Goal: Transaction & Acquisition: Purchase product/service

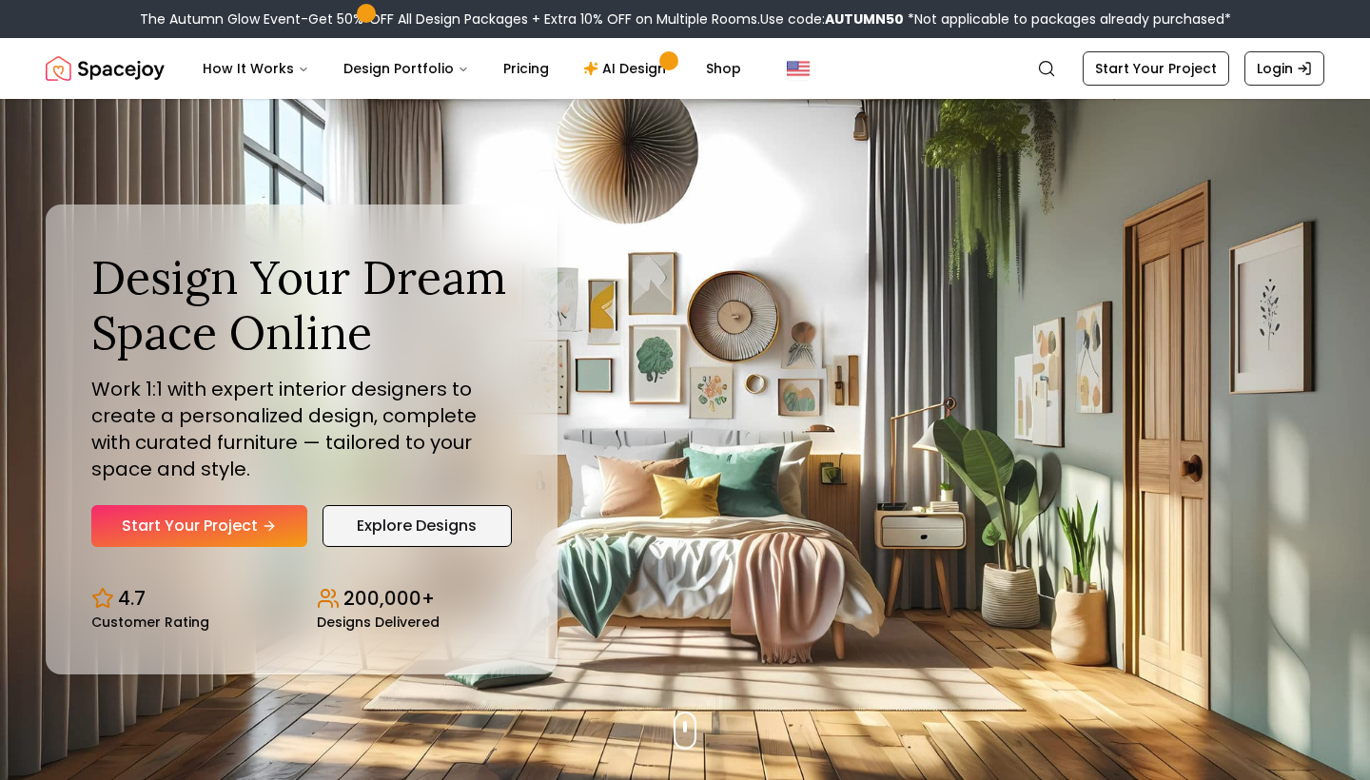
click at [458, 518] on link "Explore Designs" at bounding box center [416, 526] width 189 height 42
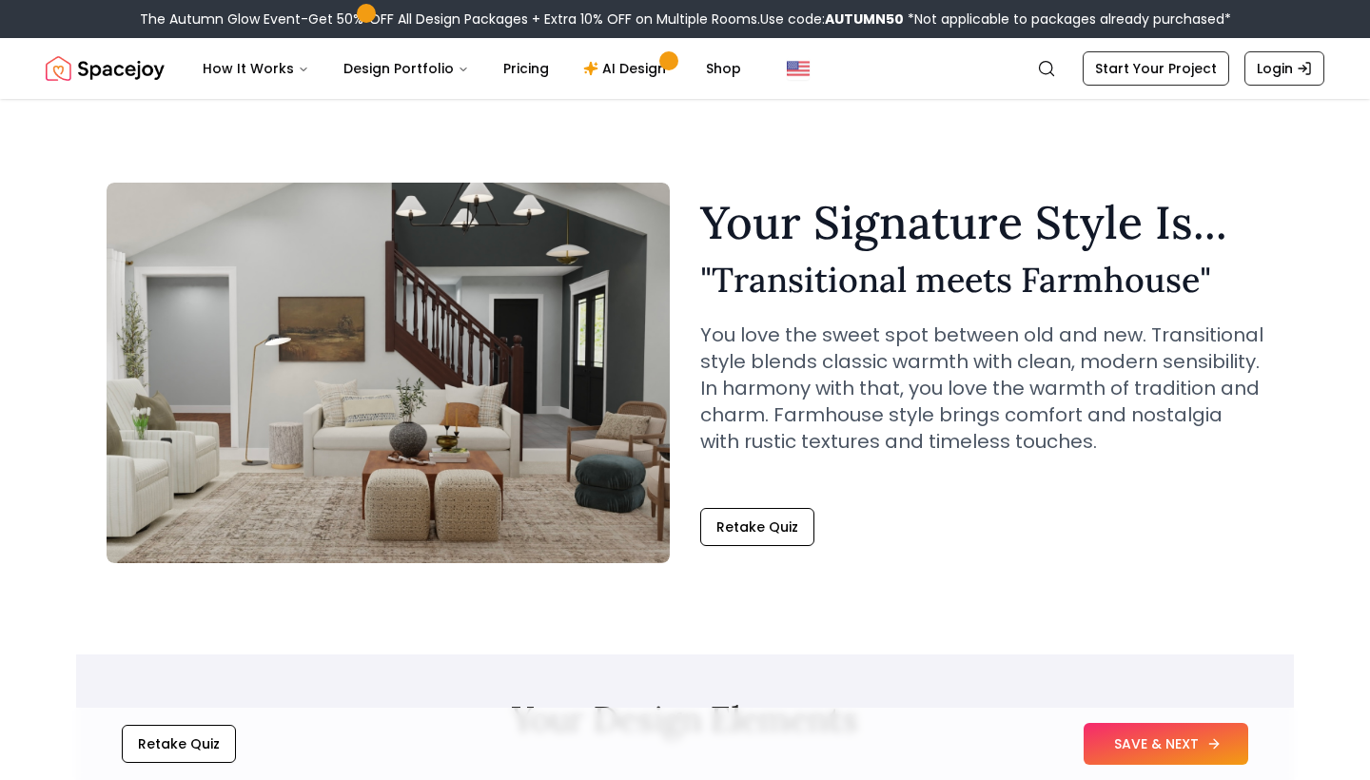
click at [1168, 743] on button "SAVE & NEXT" at bounding box center [1166, 744] width 165 height 42
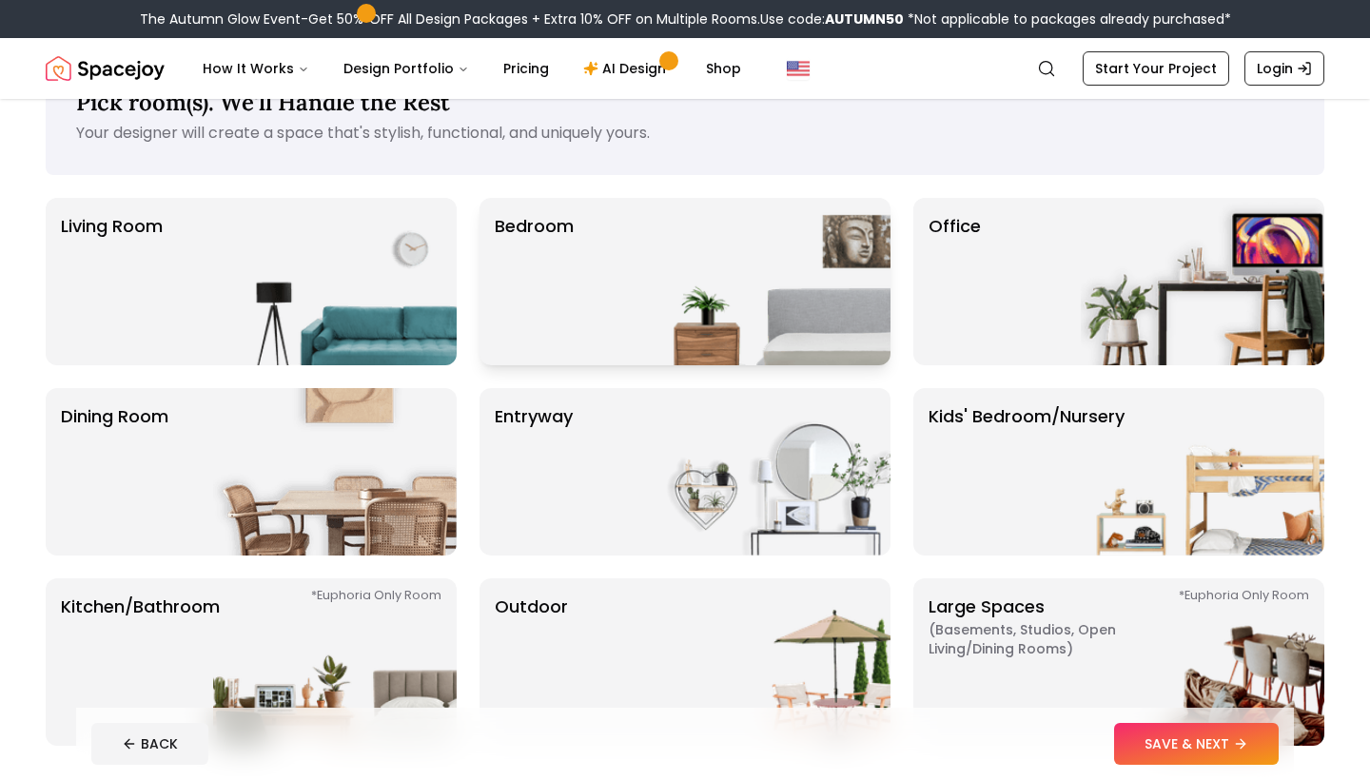
scroll to position [85, 0]
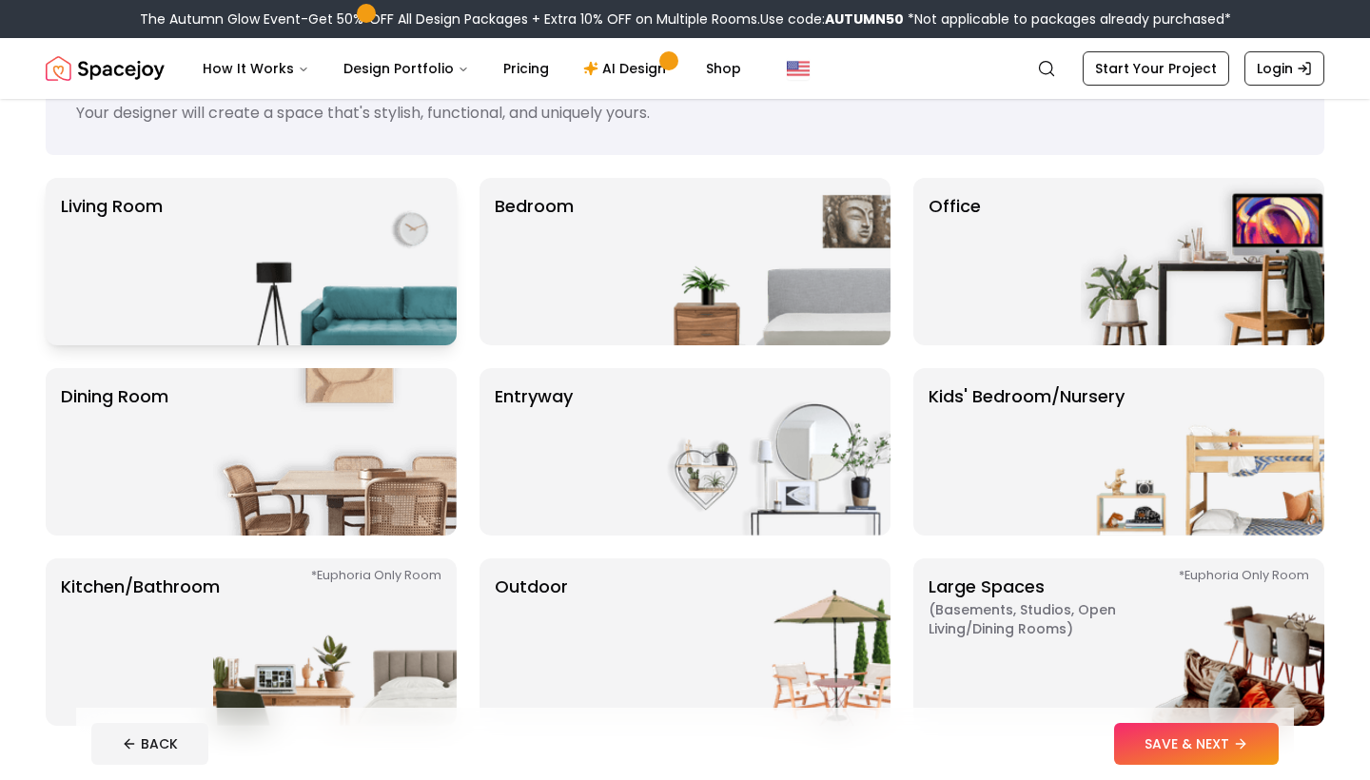
click at [286, 236] on img at bounding box center [335, 261] width 244 height 167
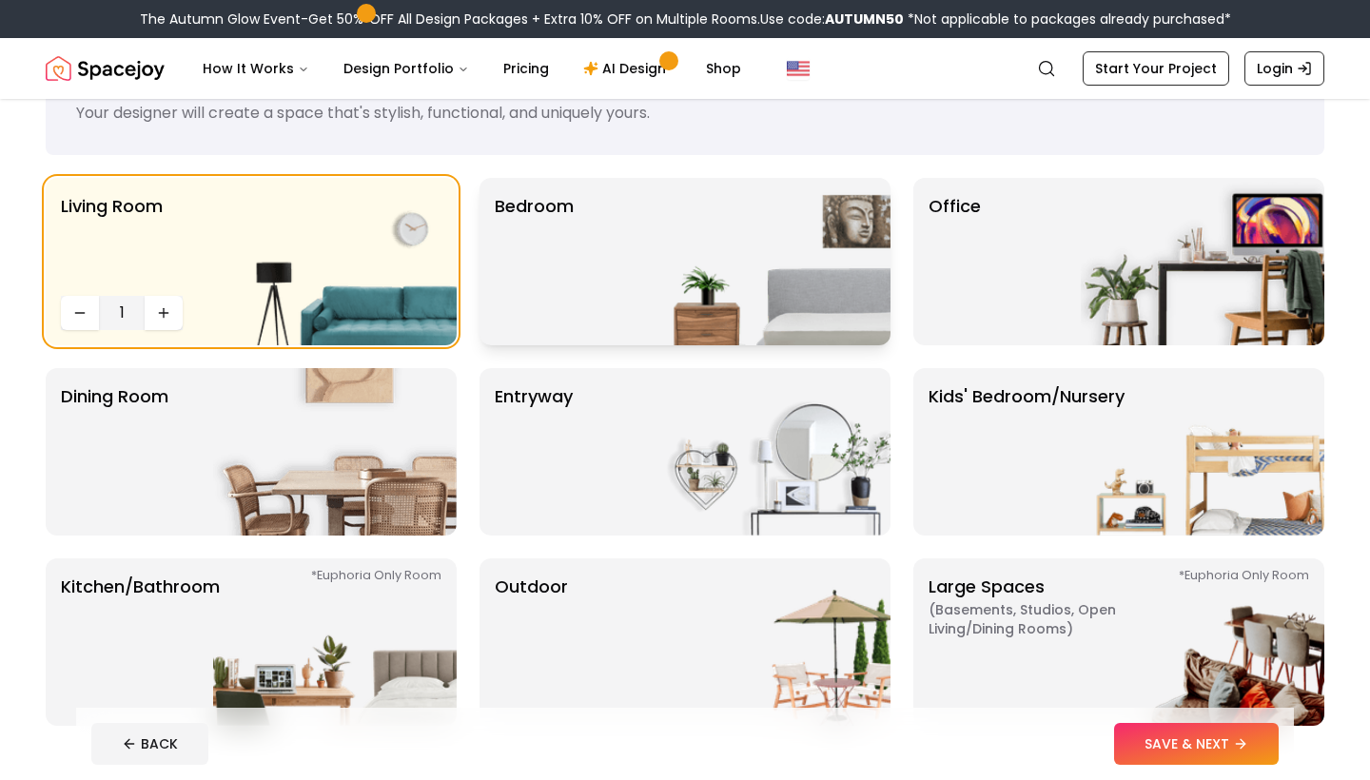
click at [691, 292] on img at bounding box center [769, 261] width 244 height 167
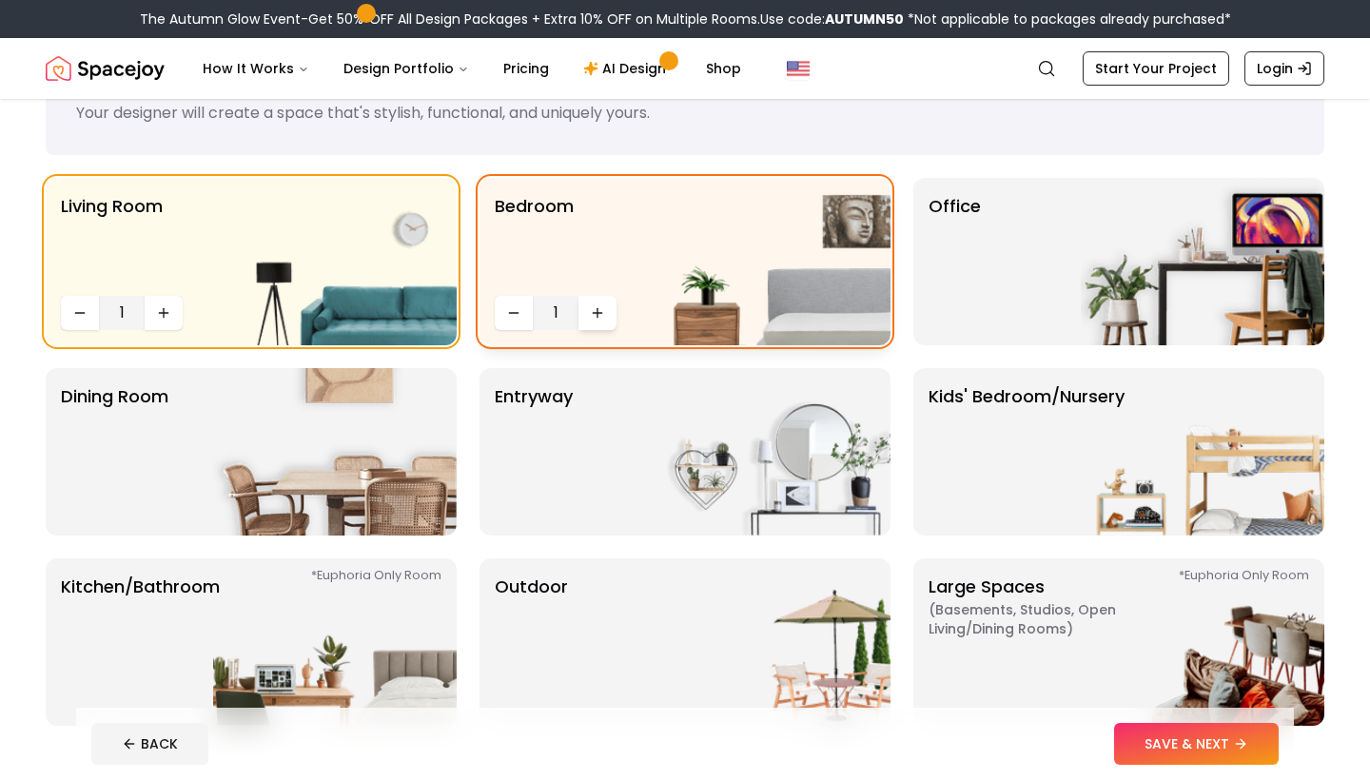
click at [593, 306] on icon "Increase quantity" at bounding box center [597, 312] width 15 height 15
click at [1070, 306] on div "Office" at bounding box center [1118, 261] width 411 height 167
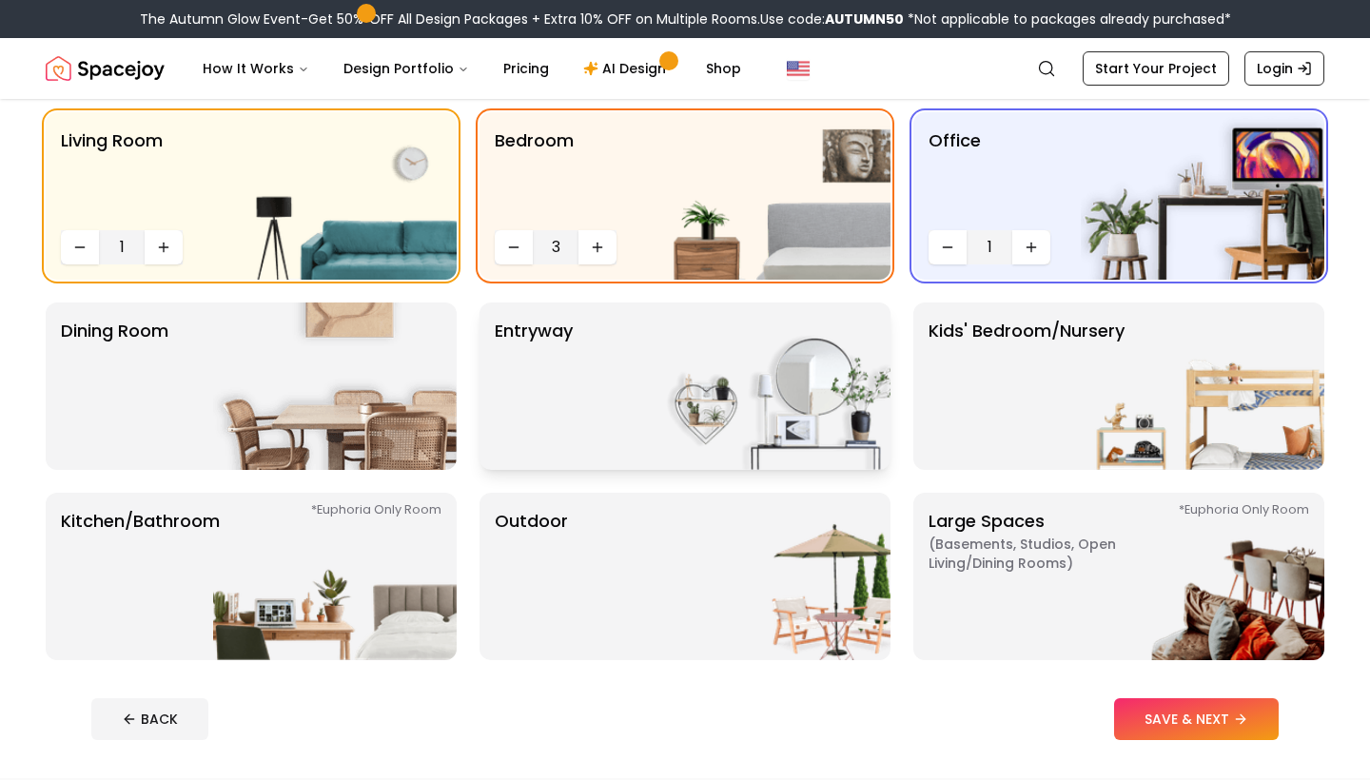
scroll to position [157, 0]
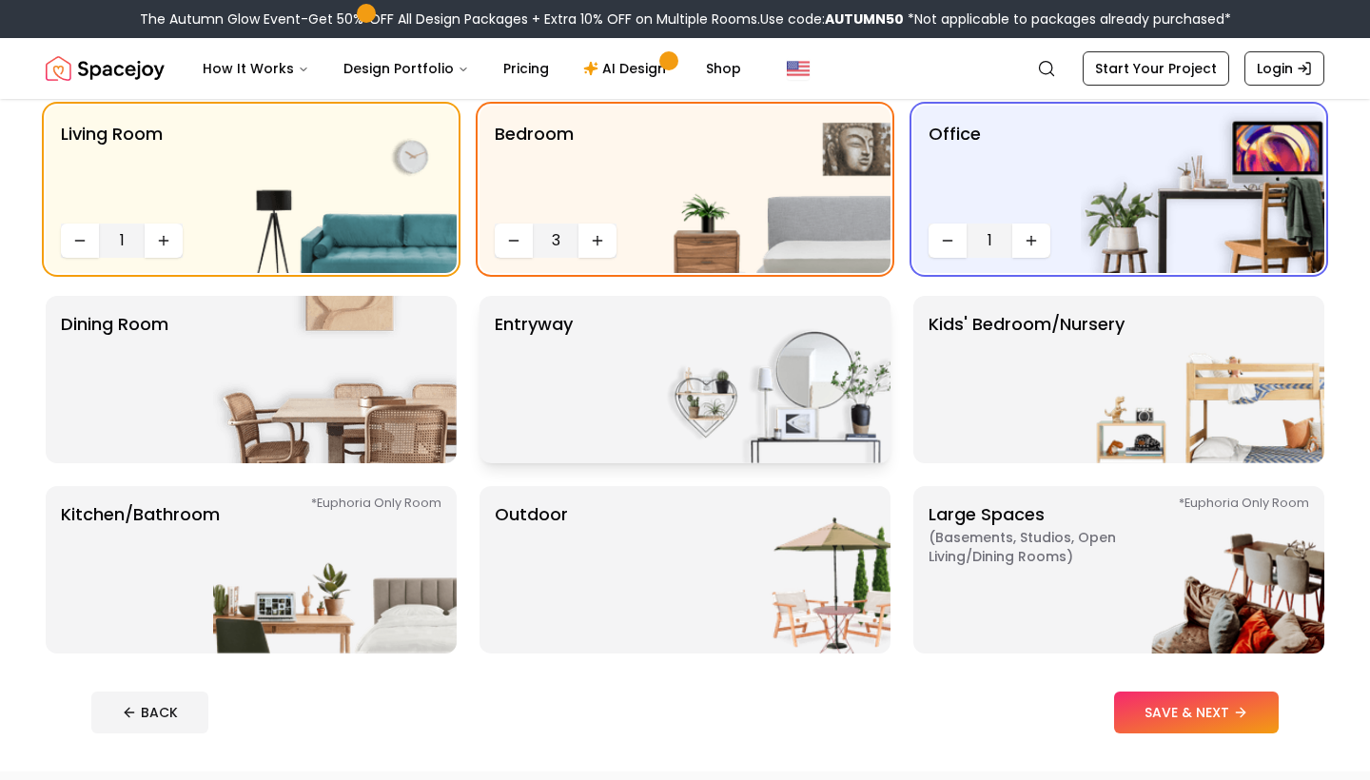
click at [748, 391] on img at bounding box center [769, 379] width 244 height 167
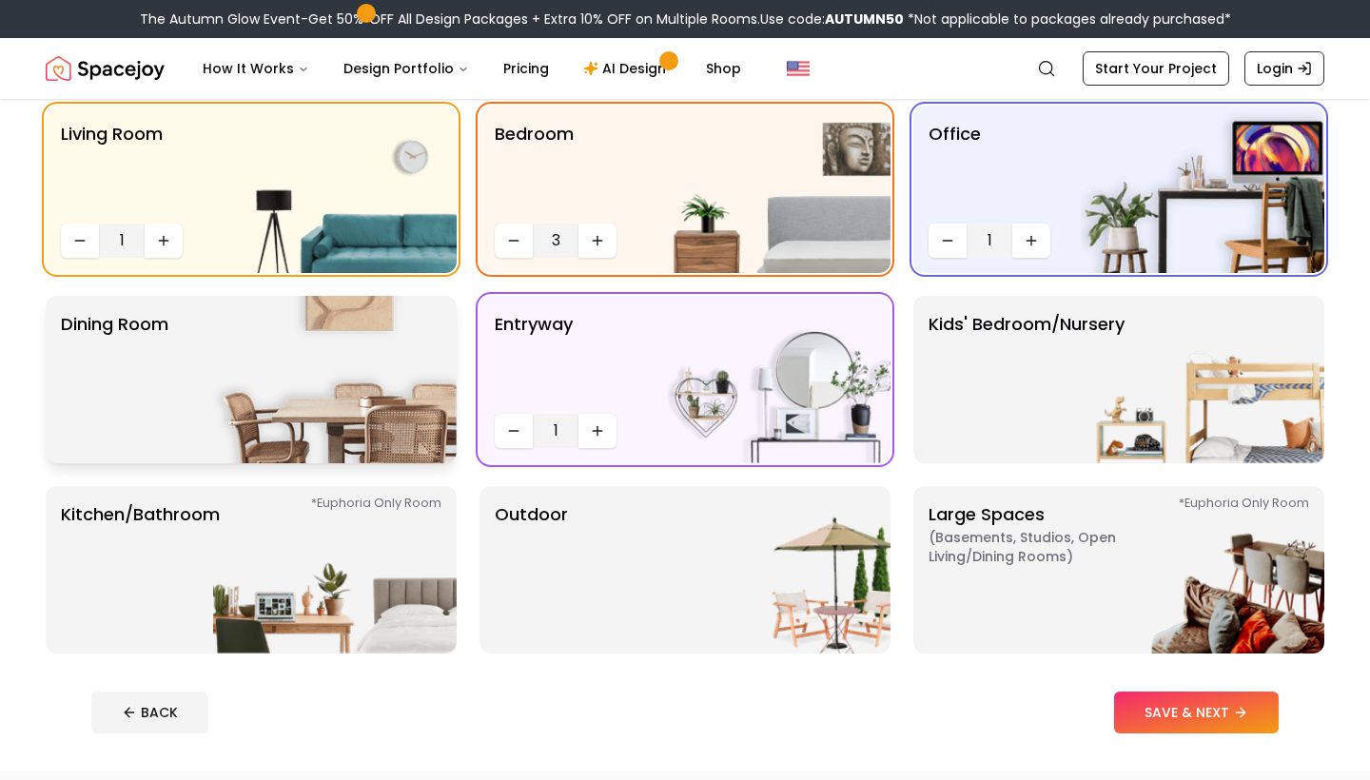
click at [279, 414] on img at bounding box center [335, 379] width 244 height 167
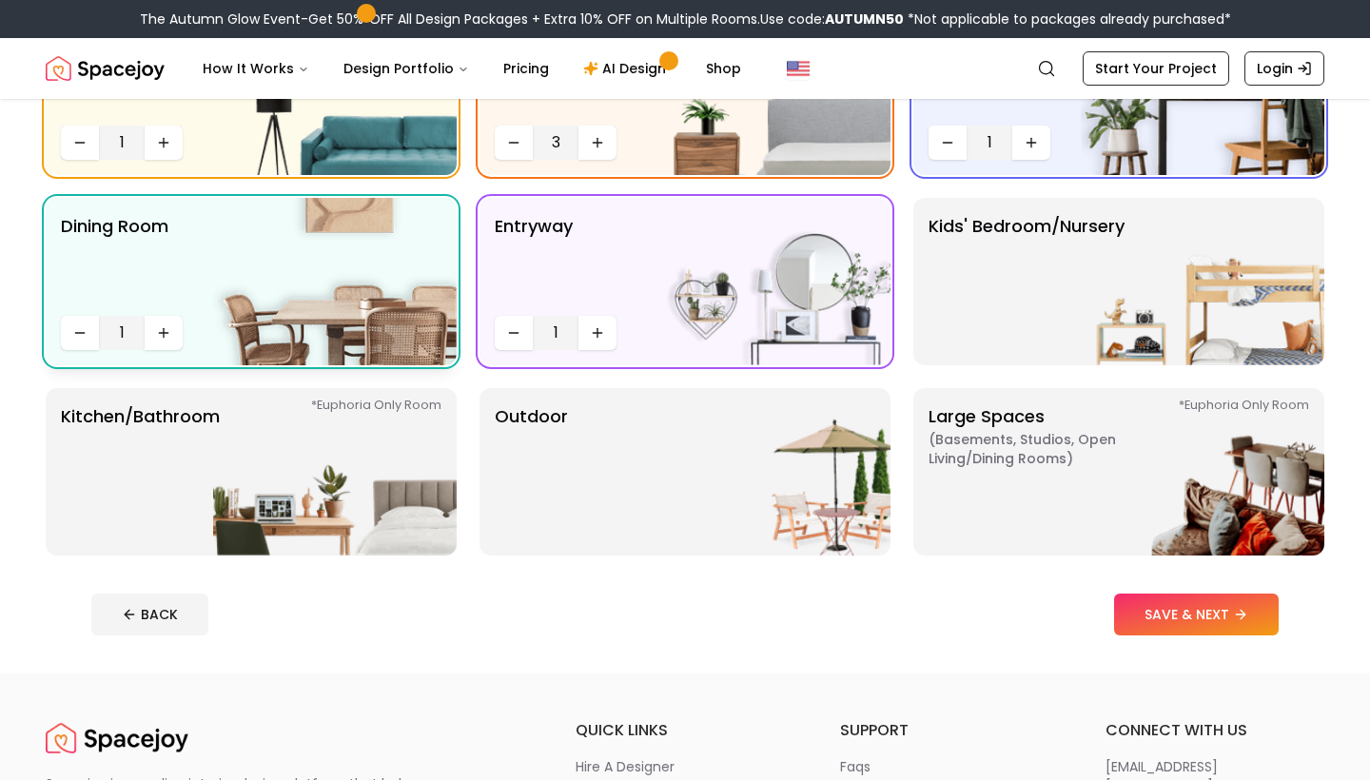
scroll to position [273, 0]
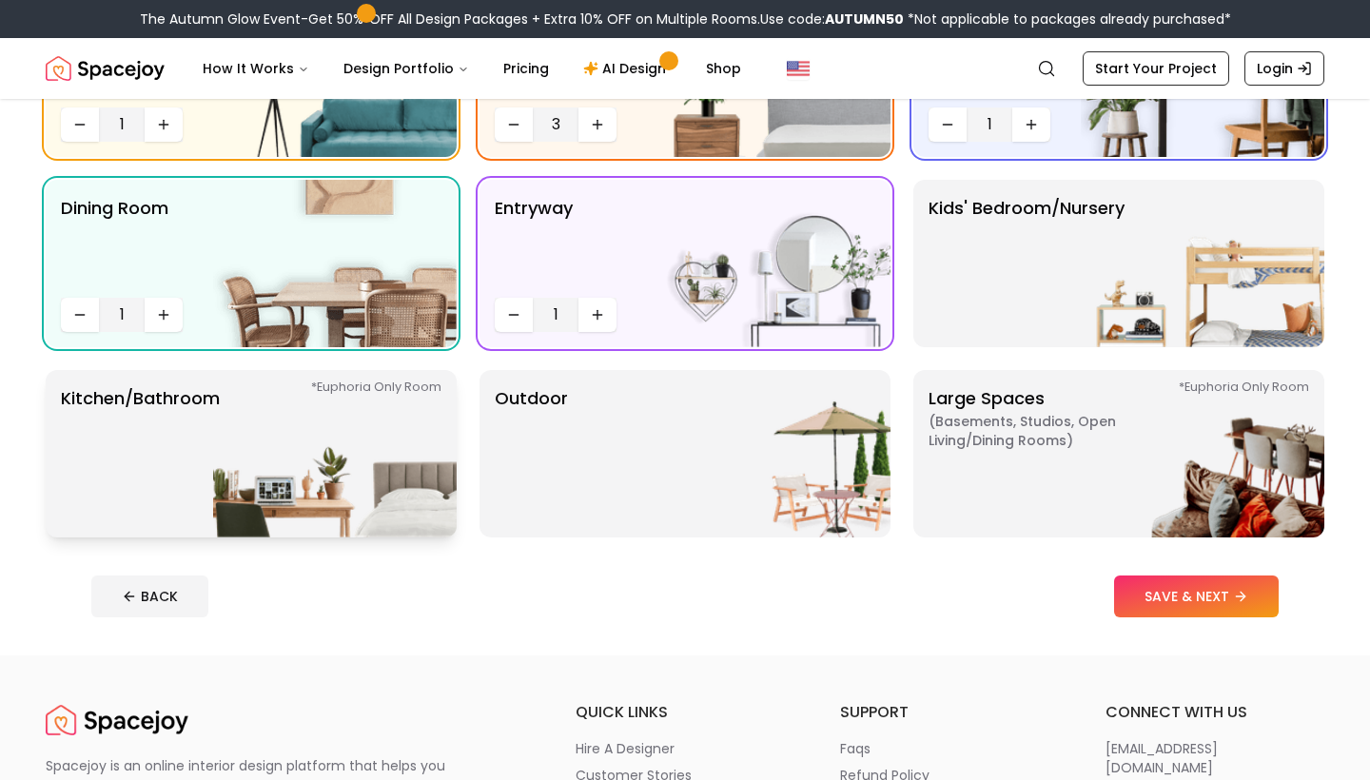
click at [279, 414] on img at bounding box center [335, 453] width 244 height 167
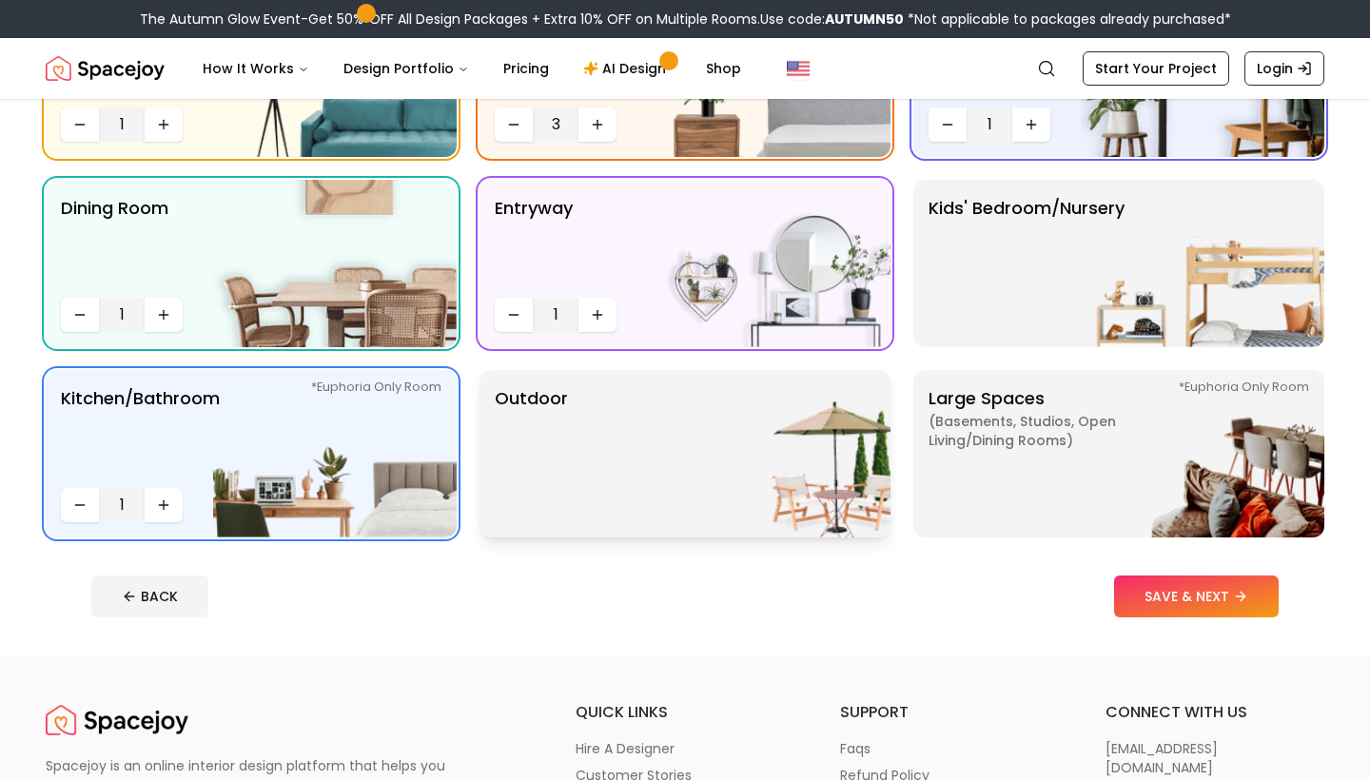
click at [845, 486] on img at bounding box center [769, 453] width 244 height 167
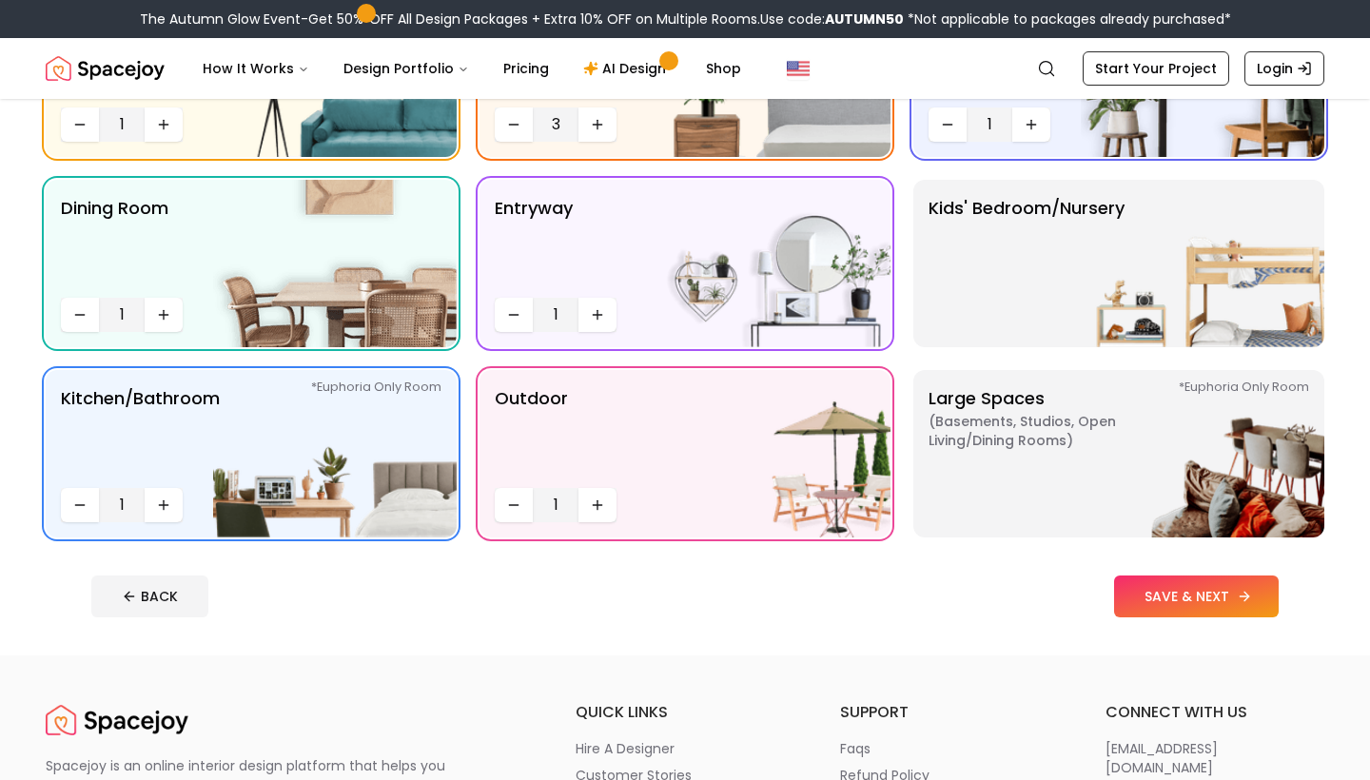
click at [1205, 600] on button "SAVE & NEXT" at bounding box center [1196, 597] width 165 height 42
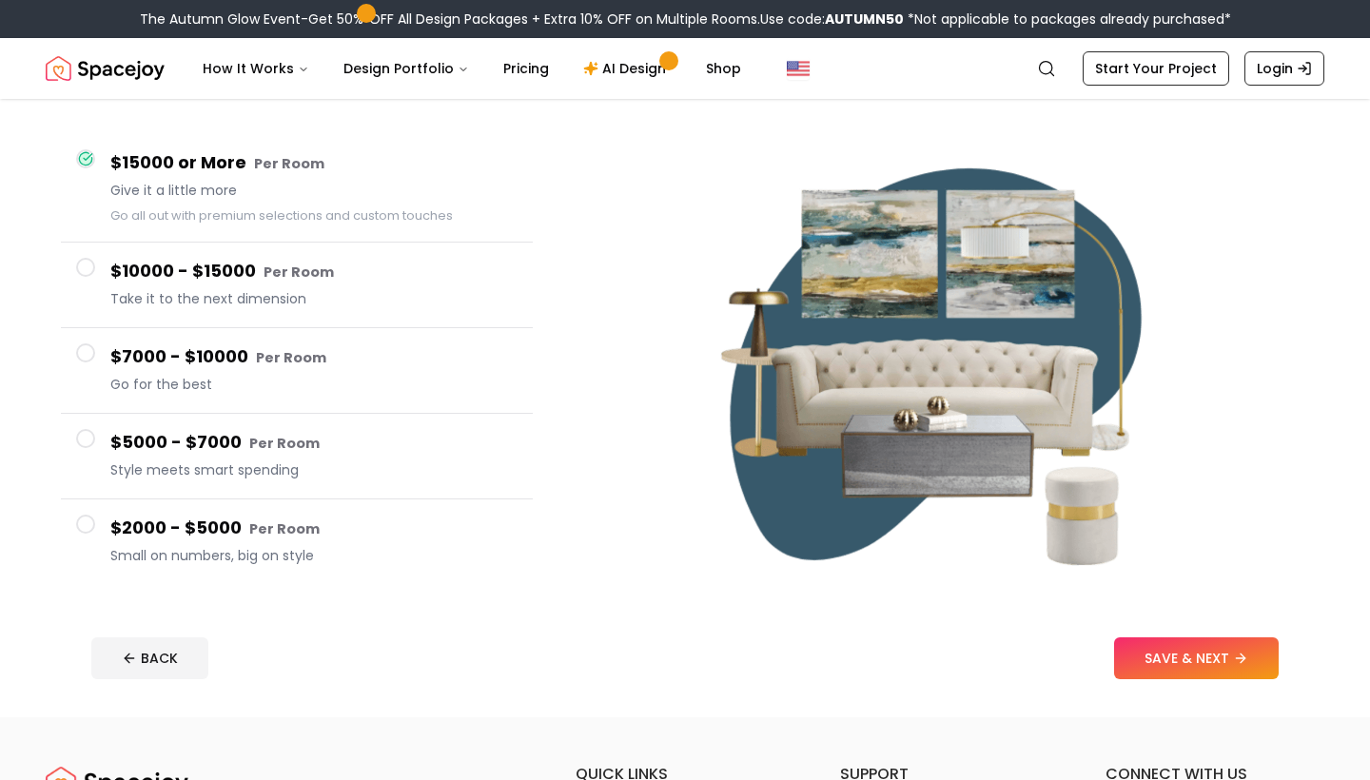
scroll to position [143, 0]
click at [232, 523] on h4 "$2000 - $5000 Per Room" at bounding box center [313, 530] width 407 height 28
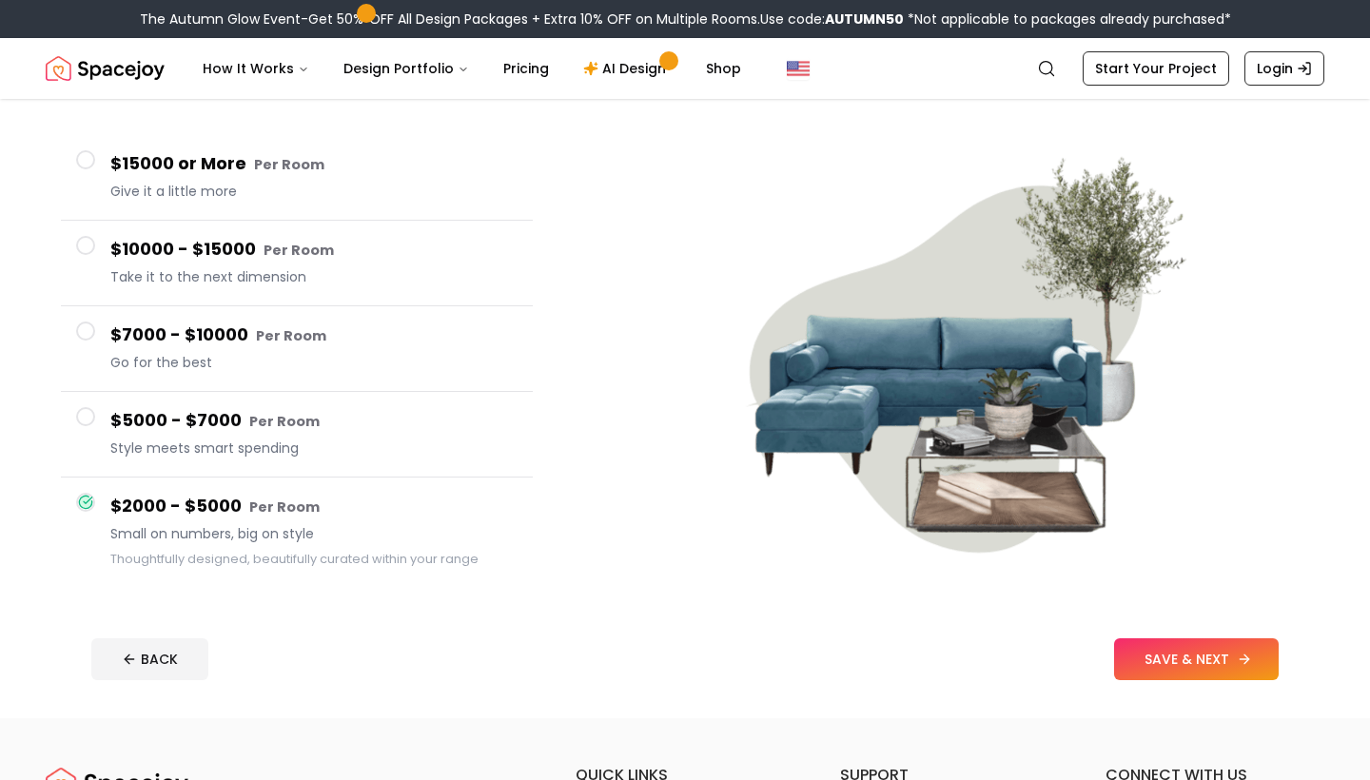
click at [1177, 648] on button "SAVE & NEXT" at bounding box center [1196, 659] width 165 height 42
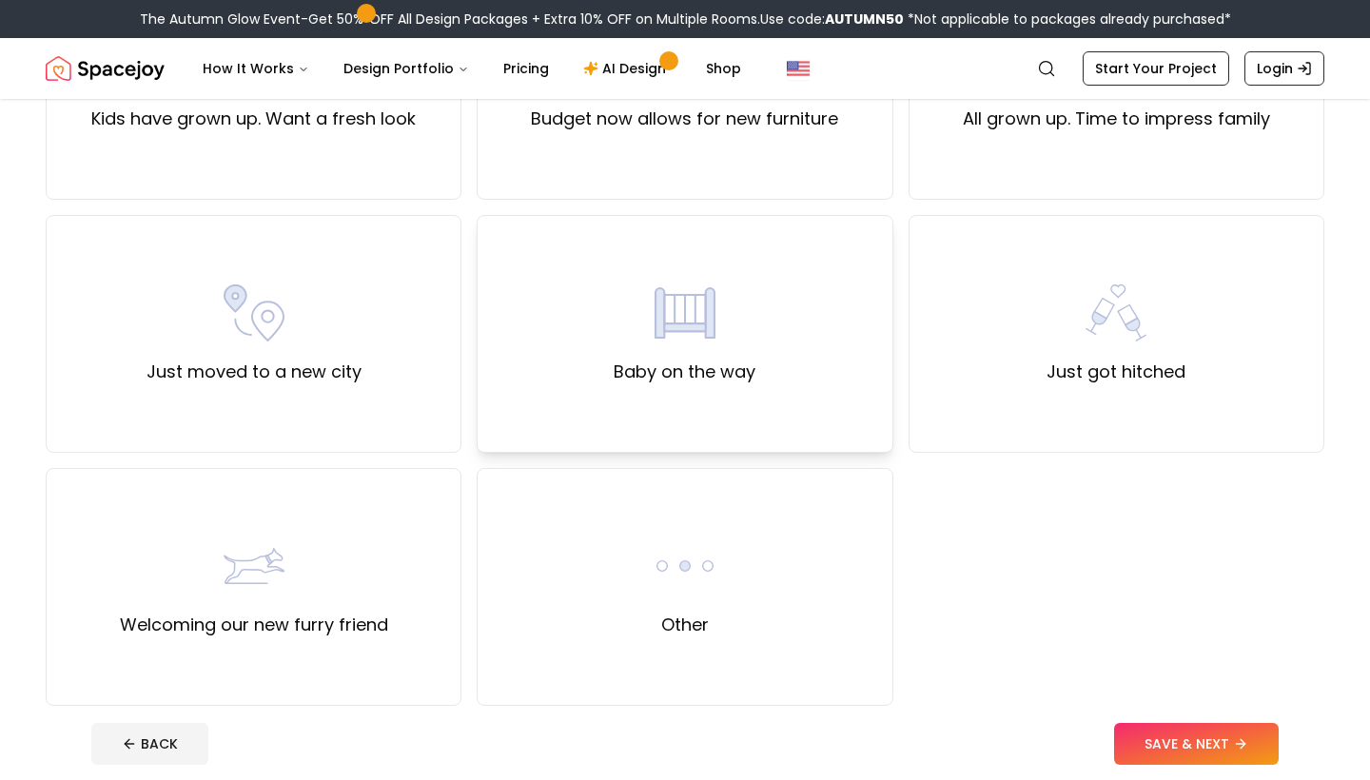
scroll to position [557, 0]
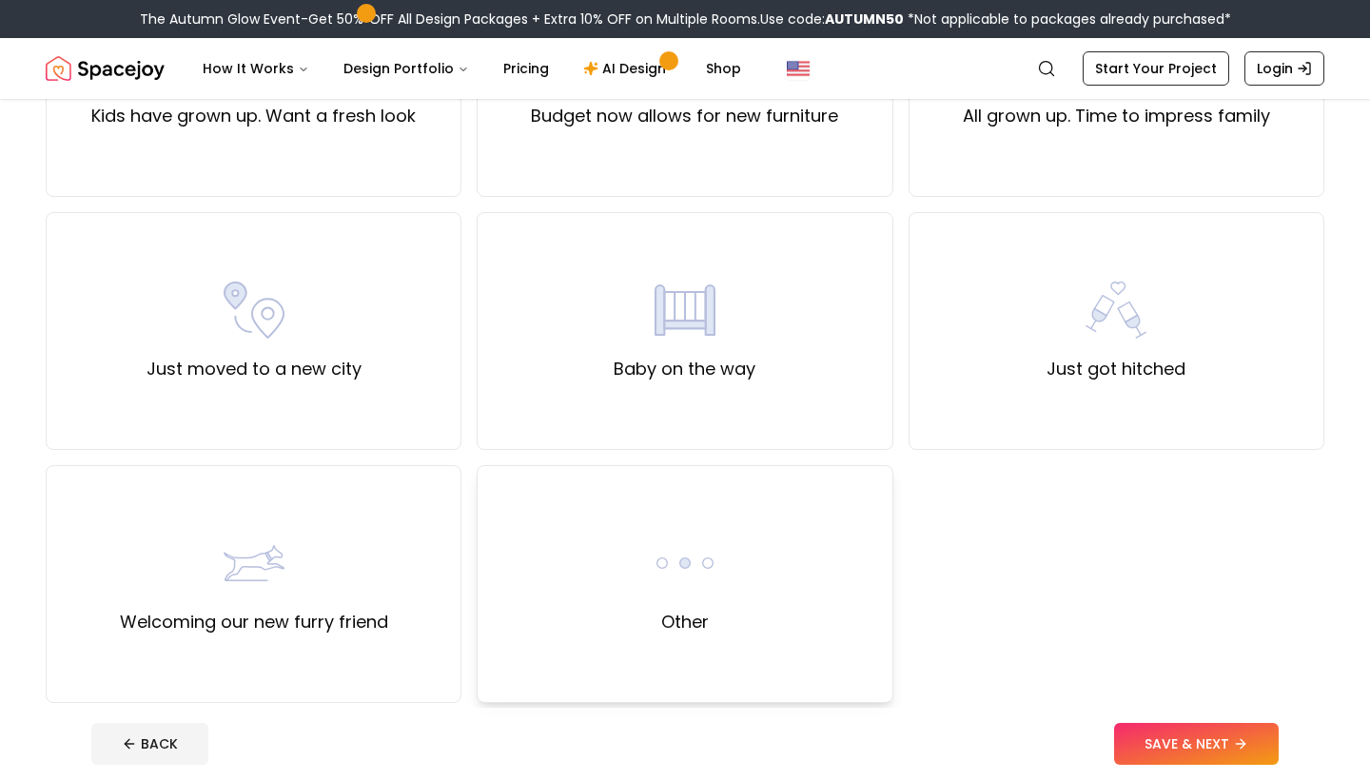
click at [683, 574] on img at bounding box center [684, 563] width 61 height 61
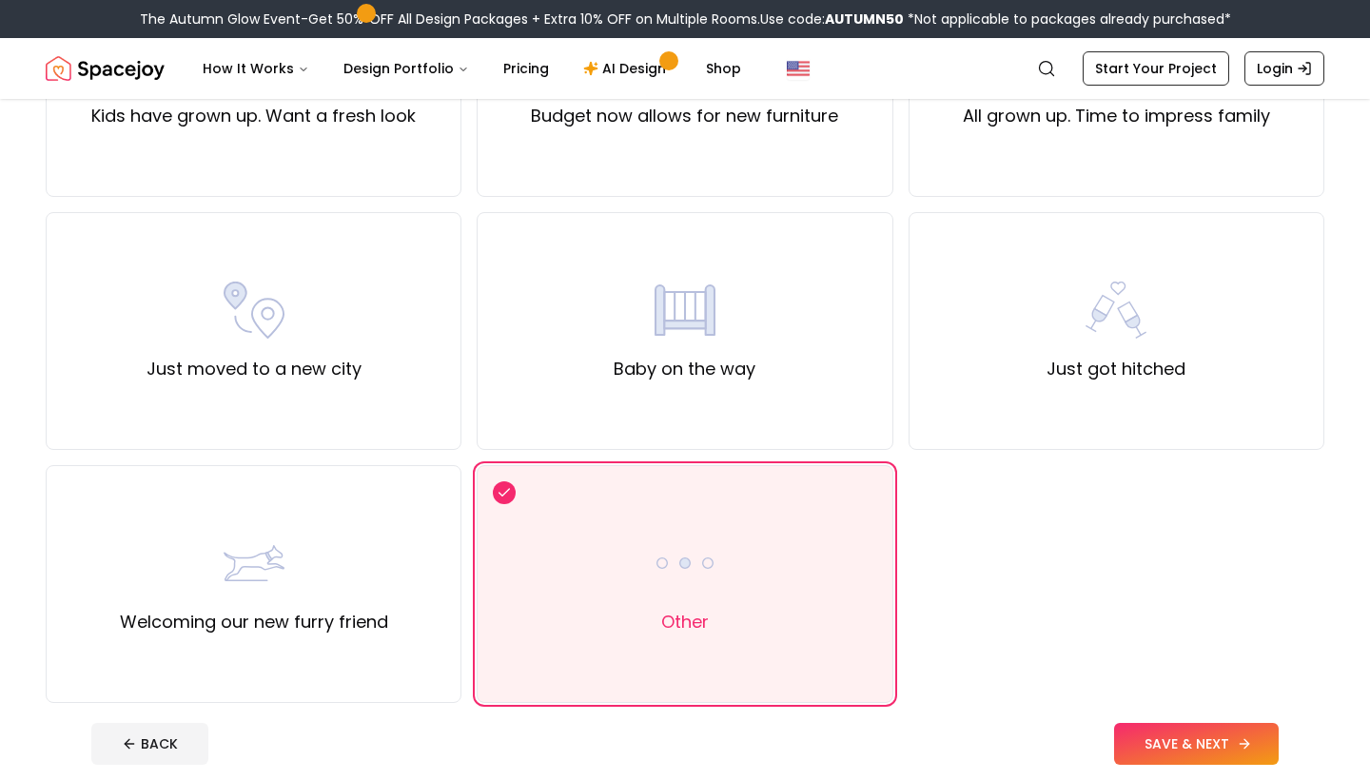
click at [1196, 752] on button "SAVE & NEXT" at bounding box center [1196, 744] width 165 height 42
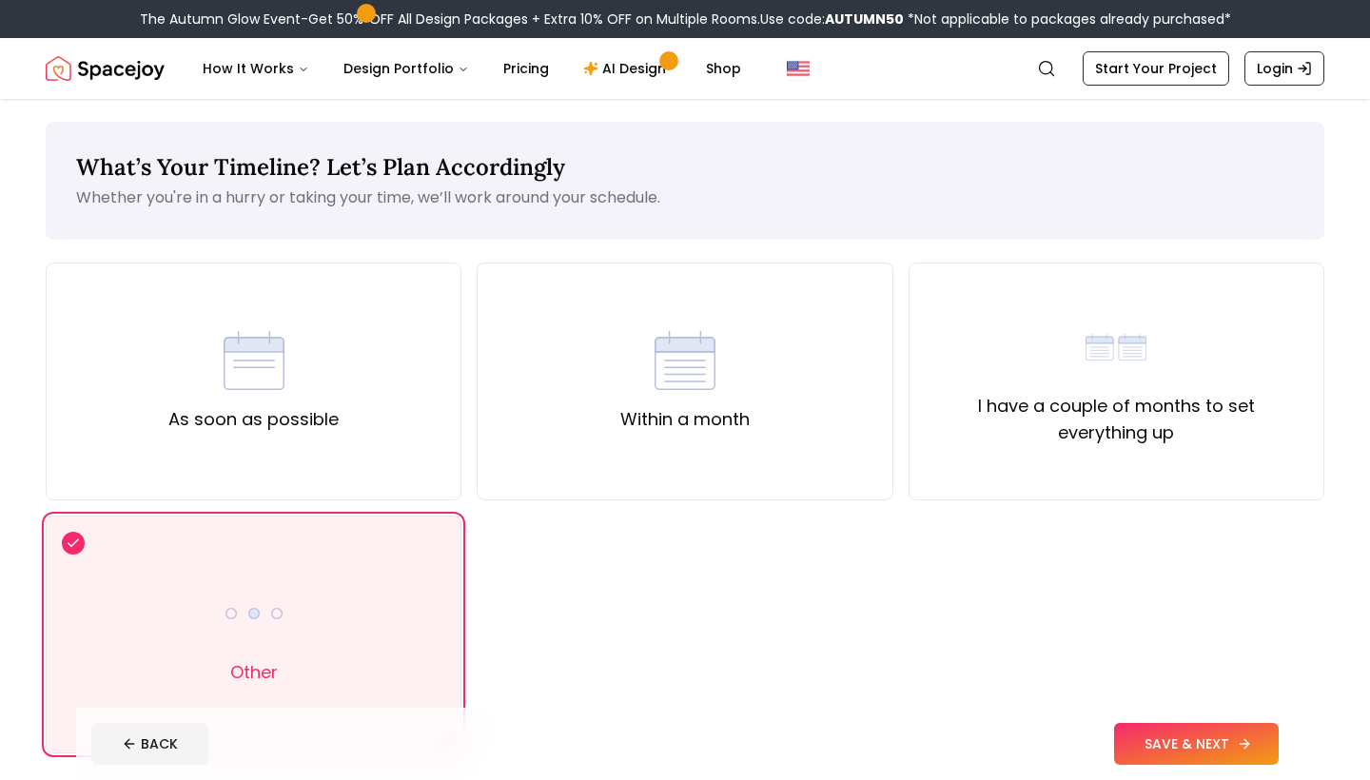
click at [1238, 758] on button "SAVE & NEXT" at bounding box center [1196, 744] width 165 height 42
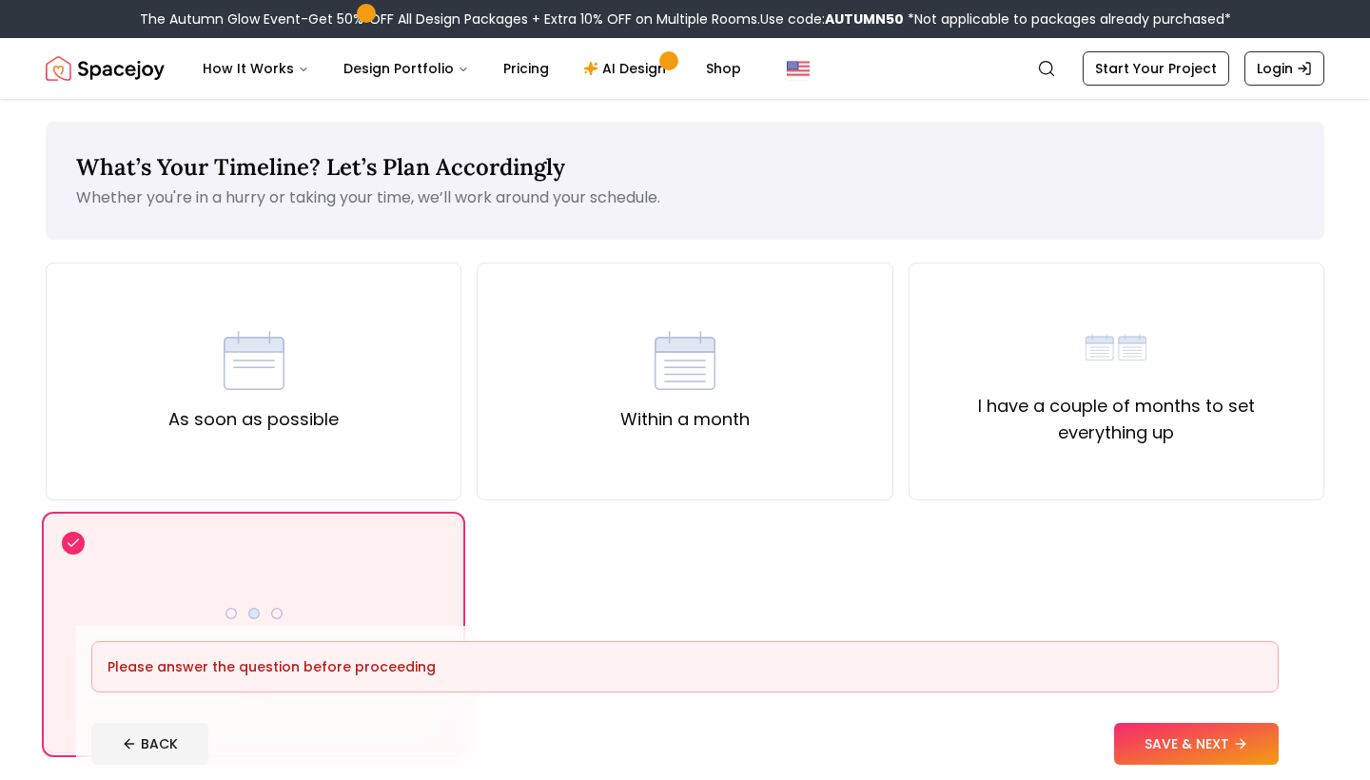
click at [495, 538] on div "As soon as possible Within a month I have a couple of months to set everything …" at bounding box center [685, 508] width 1279 height 491
click at [373, 544] on div "Other" at bounding box center [254, 635] width 416 height 238
click at [196, 365] on div "As soon as possible" at bounding box center [253, 381] width 170 height 103
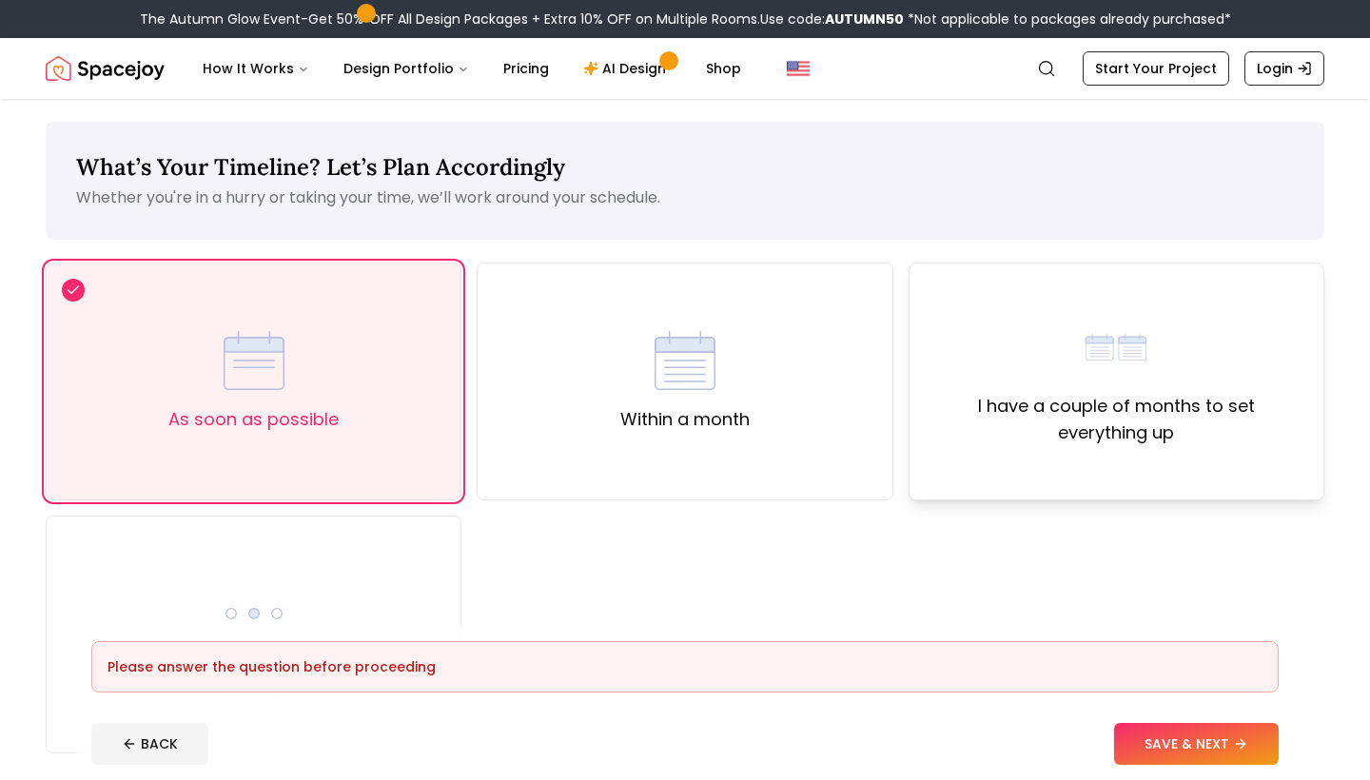
click at [987, 384] on div "I have a couple of months to set everything up" at bounding box center [1116, 381] width 383 height 129
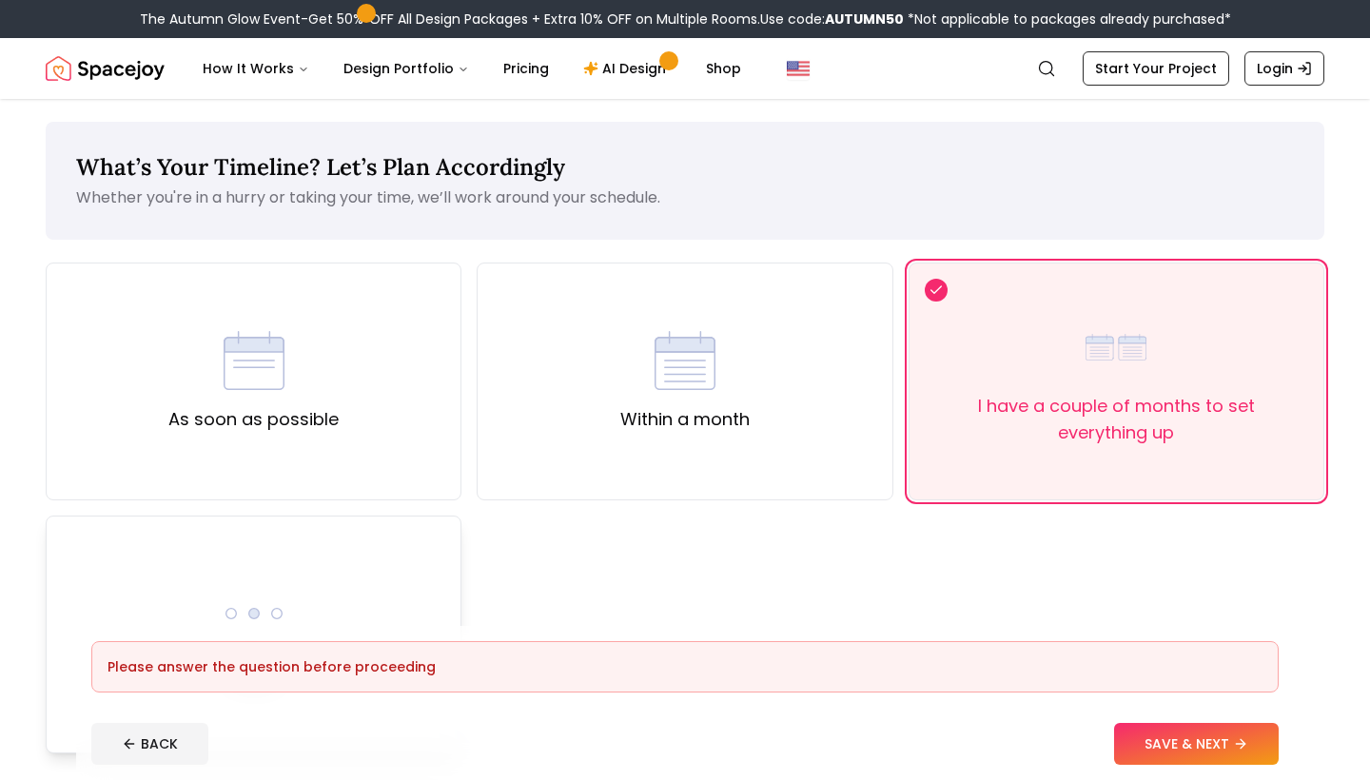
click at [422, 542] on div "Other" at bounding box center [254, 635] width 416 height 238
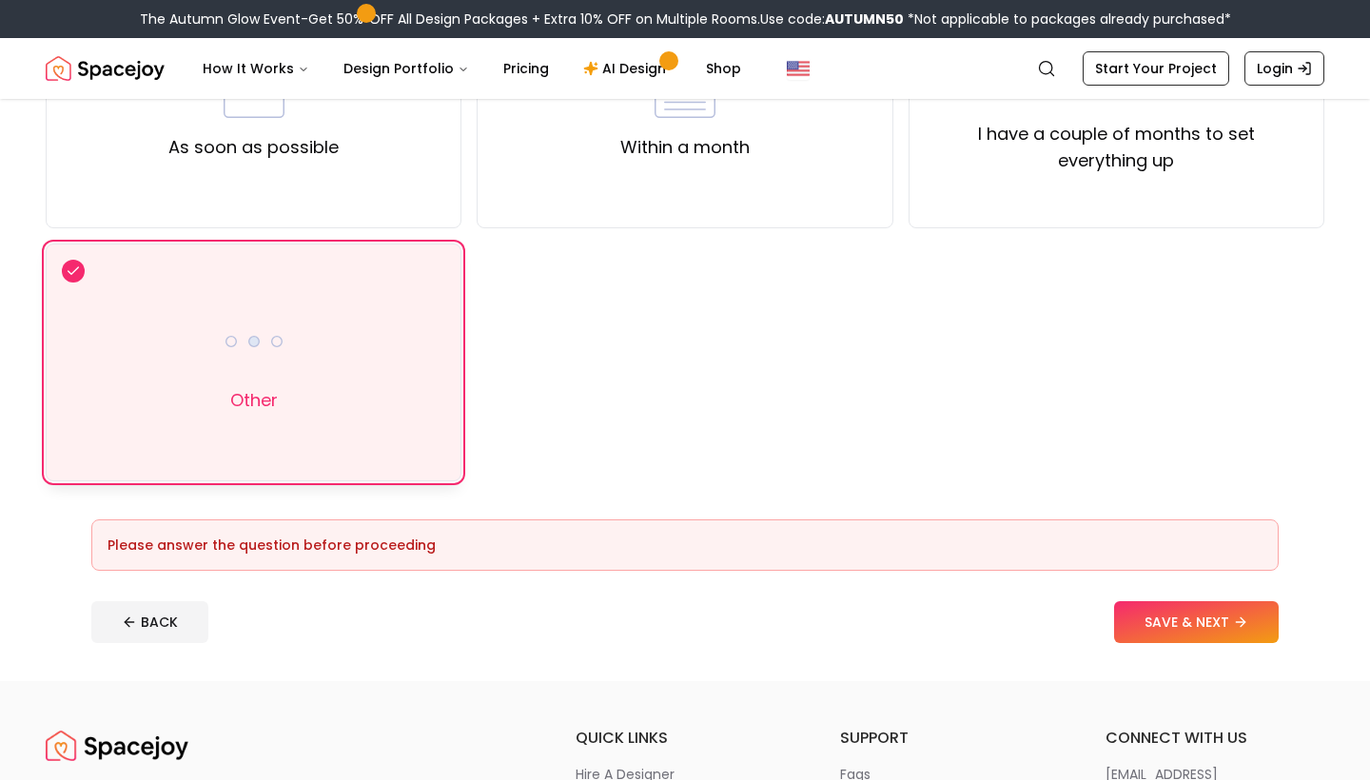
scroll to position [304, 0]
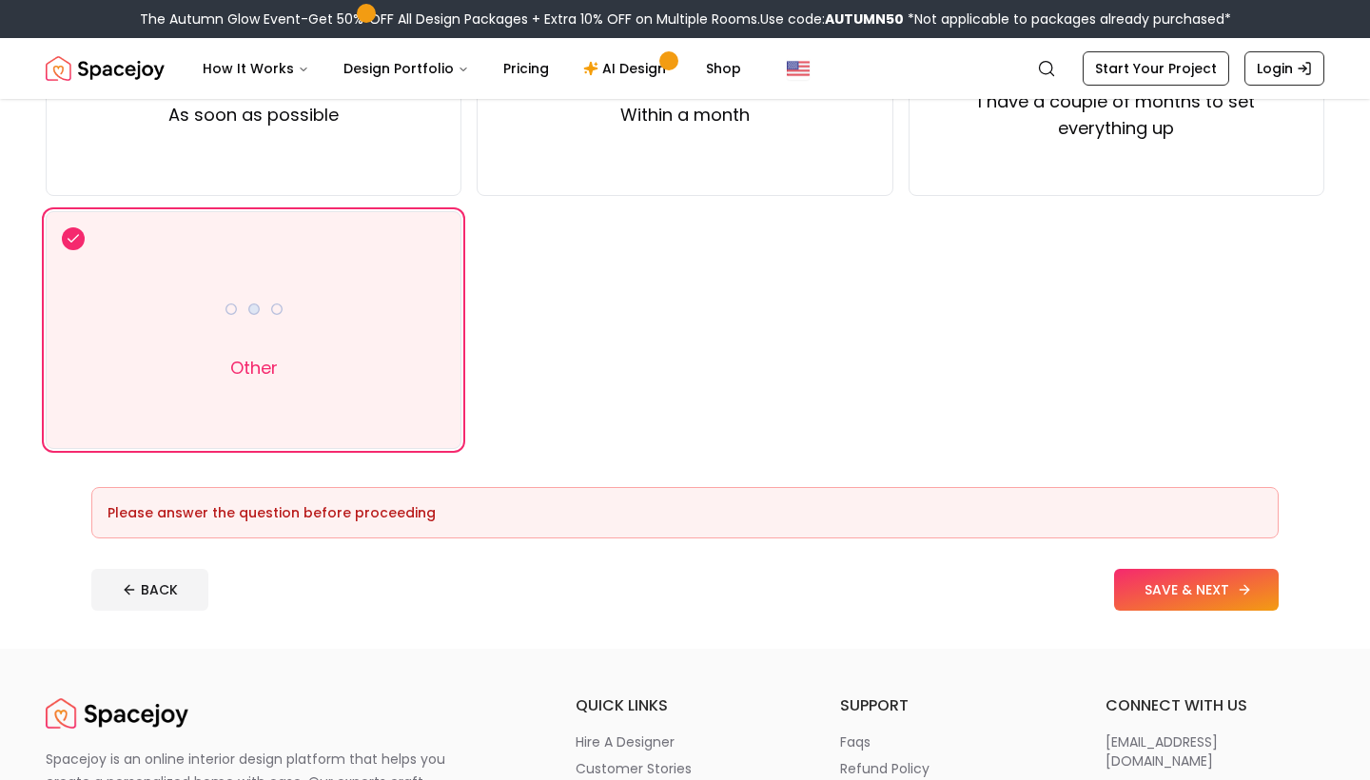
click at [1237, 600] on button "SAVE & NEXT" at bounding box center [1196, 590] width 165 height 42
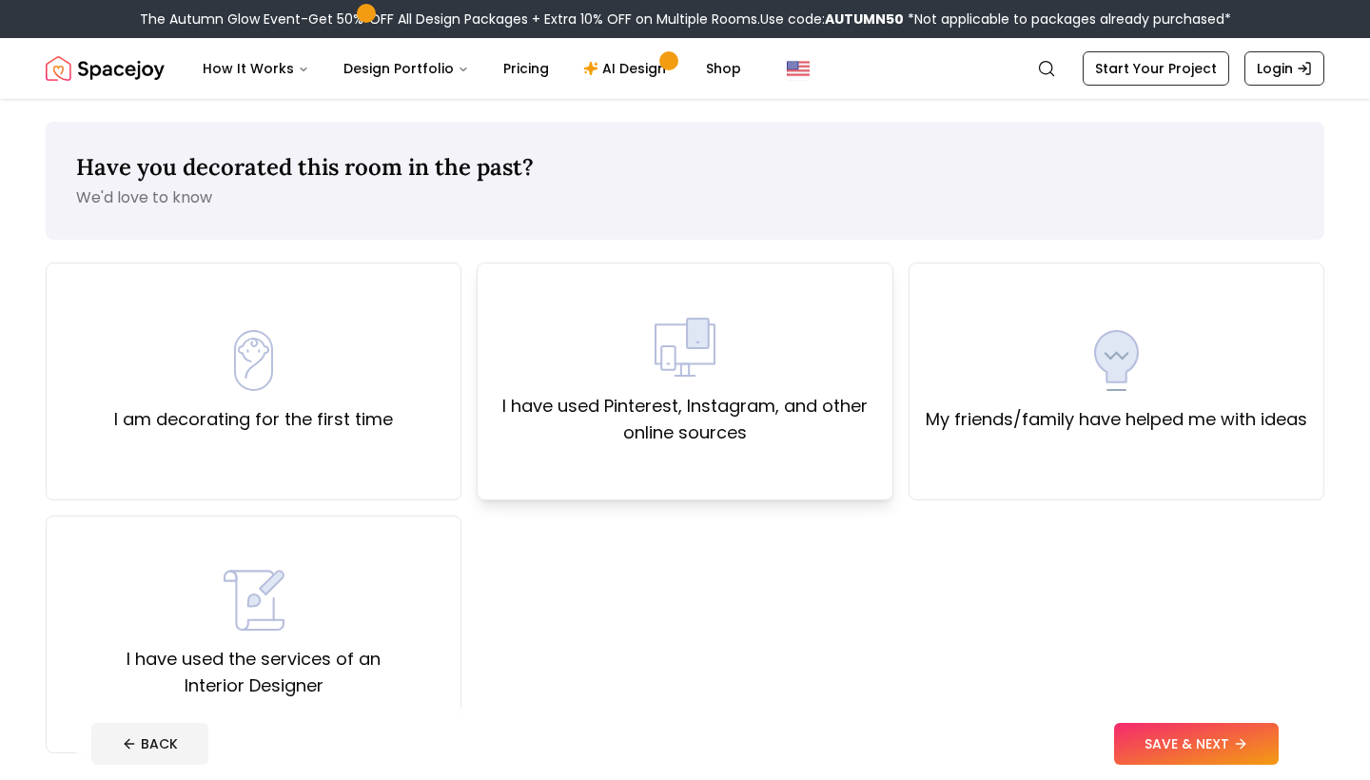
click at [640, 427] on label "I have used Pinterest, Instagram, and other online sources" at bounding box center [684, 419] width 383 height 53
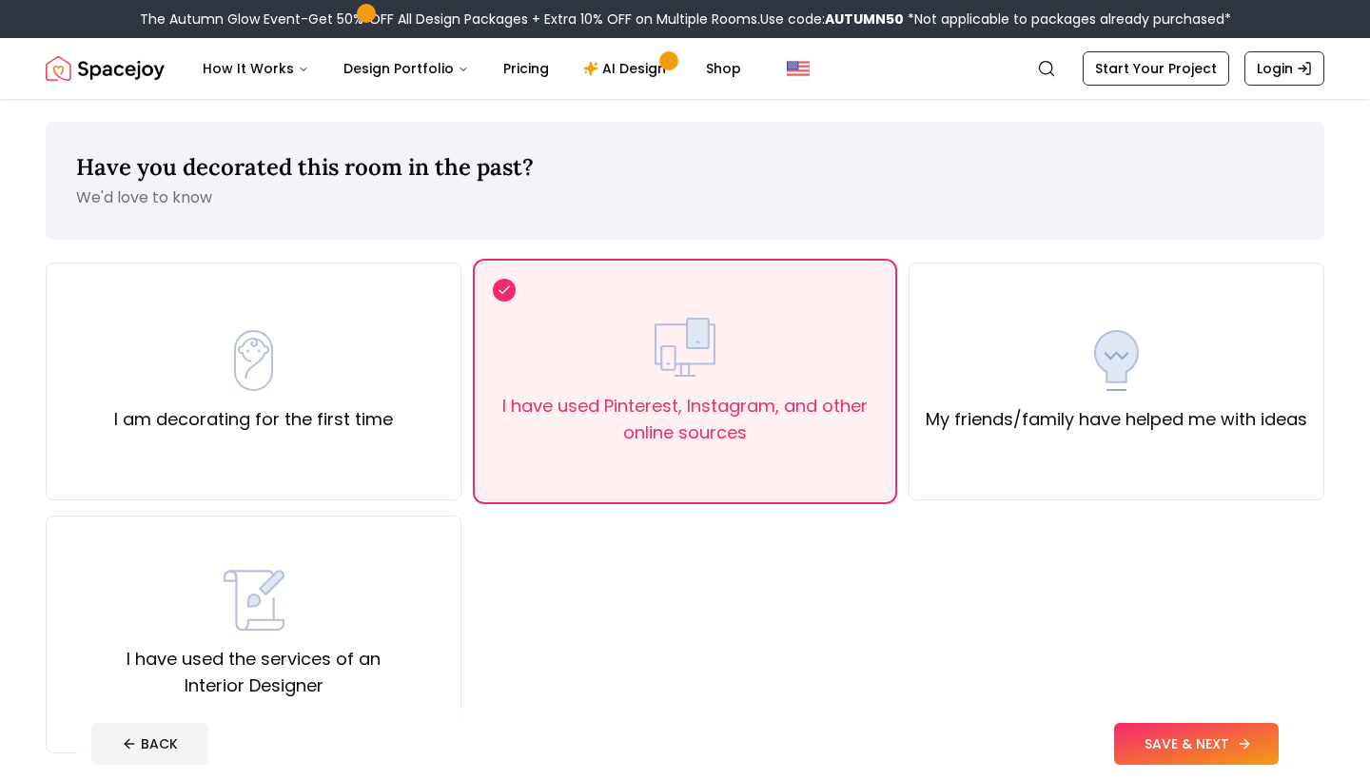
click at [1210, 752] on button "SAVE & NEXT" at bounding box center [1196, 744] width 165 height 42
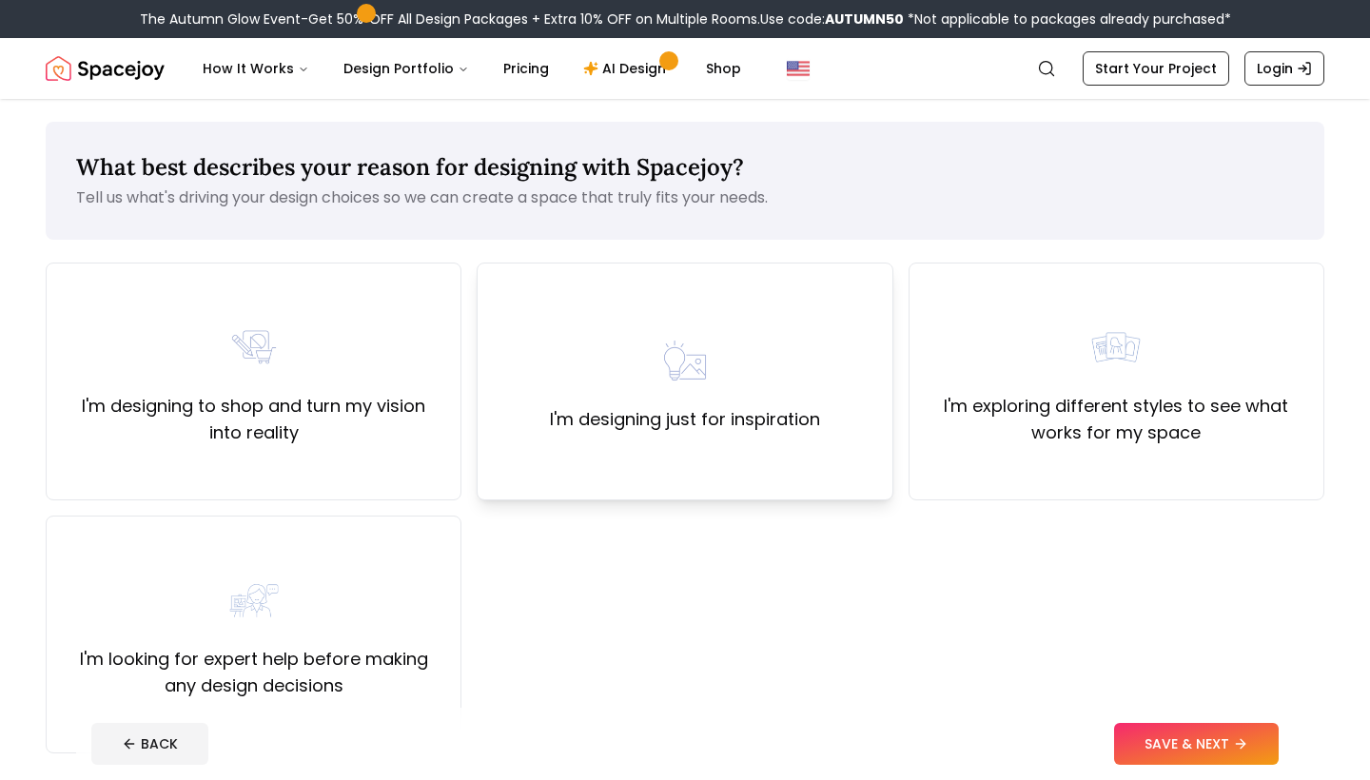
click at [809, 446] on div "I'm designing just for inspiration" at bounding box center [685, 382] width 416 height 238
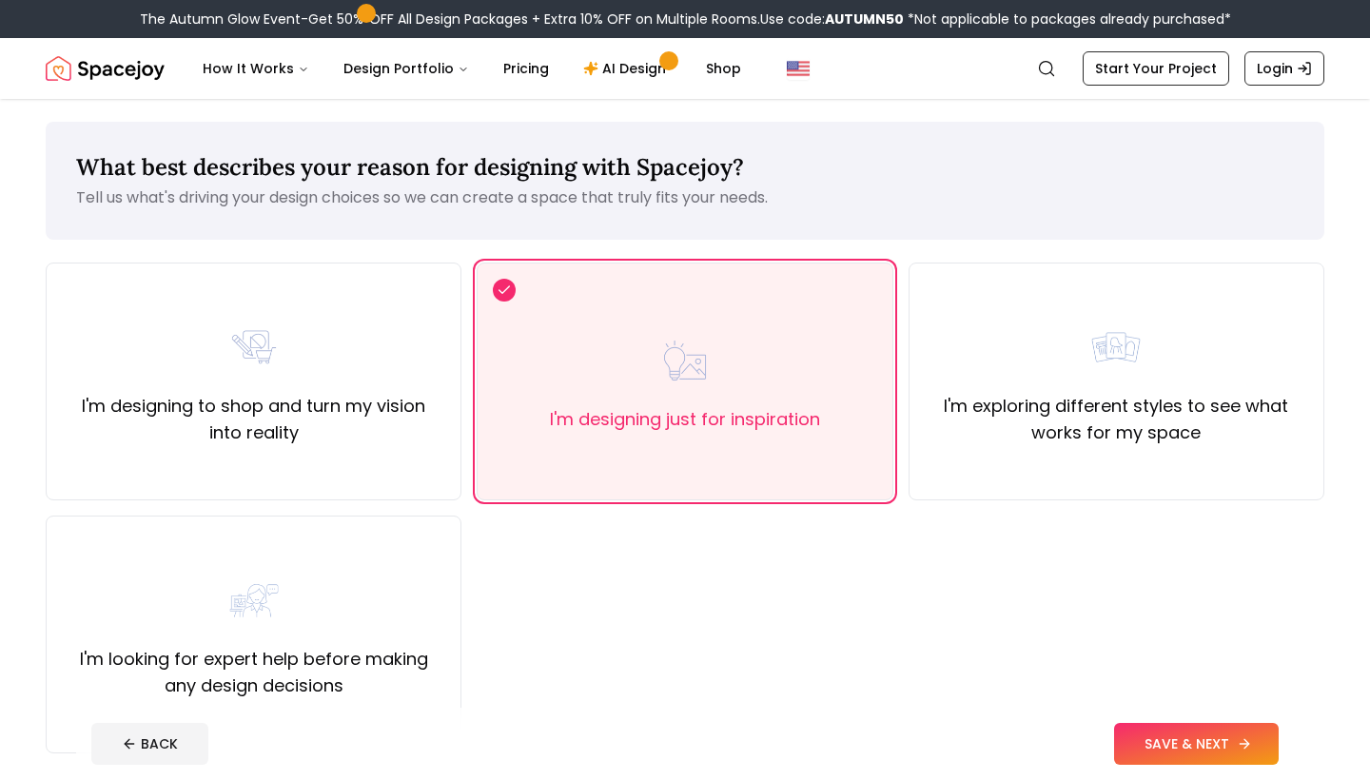
click at [1168, 738] on button "SAVE & NEXT" at bounding box center [1196, 744] width 165 height 42
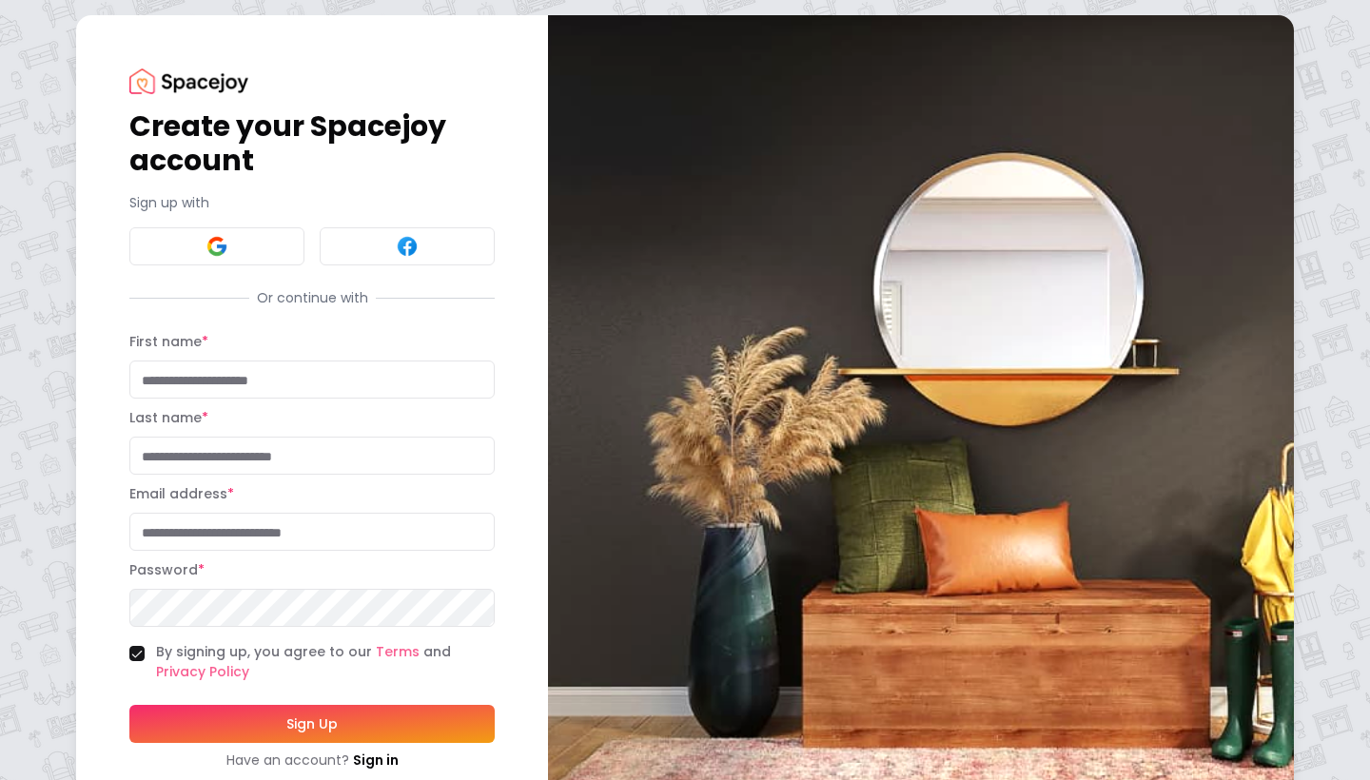
click at [117, 18] on div "Create your Spacejoy account Sign up with Or continue with First name * Last na…" at bounding box center [312, 419] width 472 height 808
click at [250, 239] on button at bounding box center [216, 246] width 175 height 38
